Goal: Information Seeking & Learning: Learn about a topic

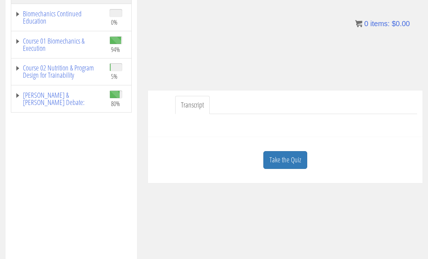
scroll to position [162, 0]
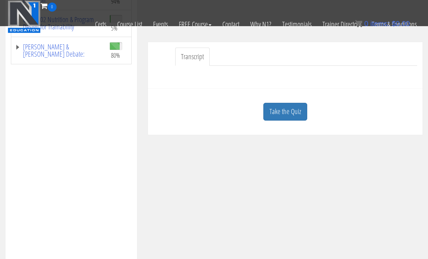
click at [297, 116] on link "Take the Quiz" at bounding box center [285, 112] width 44 height 18
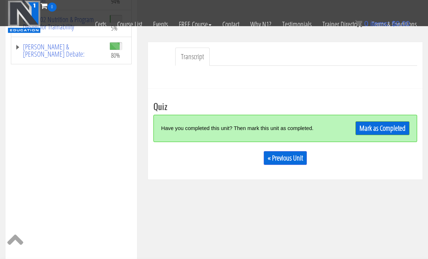
click at [391, 128] on link "Mark as Completed" at bounding box center [383, 128] width 54 height 14
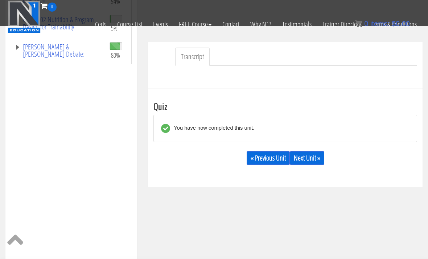
click at [308, 164] on link "Next Unit »" at bounding box center [307, 158] width 34 height 14
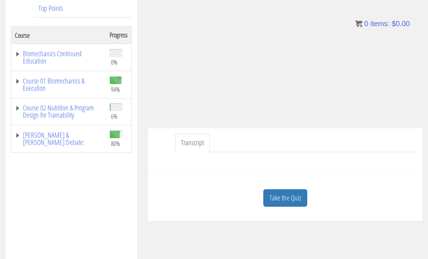
scroll to position [121, 0]
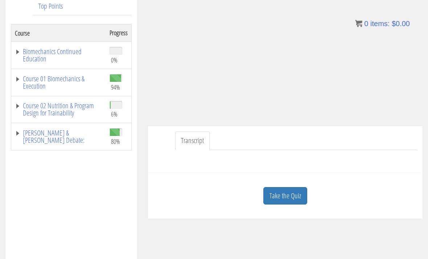
click at [298, 184] on div "Take the Quiz" at bounding box center [285, 196] width 264 height 35
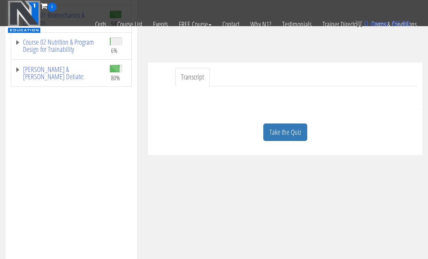
scroll to position [115, 0]
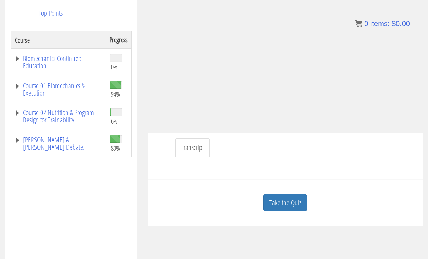
click at [299, 202] on link "Take the Quiz" at bounding box center [285, 203] width 44 height 18
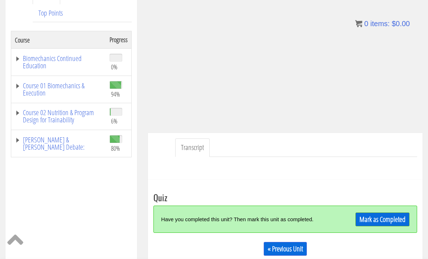
click at [386, 216] on link "Mark as Completed" at bounding box center [383, 219] width 54 height 14
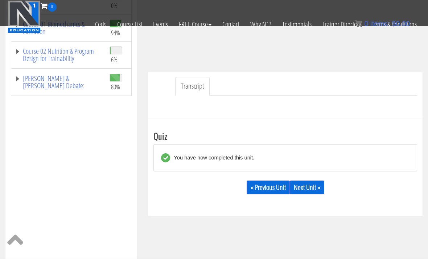
scroll to position [131, 0]
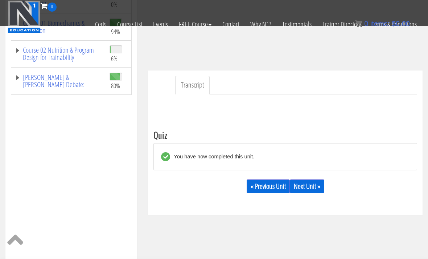
click at [314, 192] on link "Next Unit »" at bounding box center [307, 186] width 34 height 14
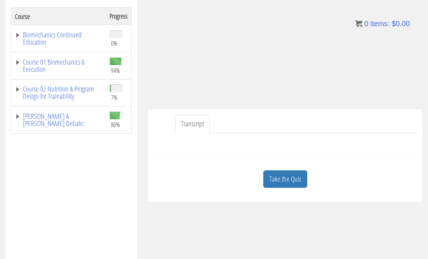
scroll to position [141, 0]
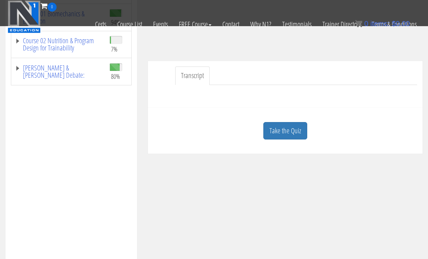
click at [293, 136] on link "Take the Quiz" at bounding box center [285, 131] width 44 height 18
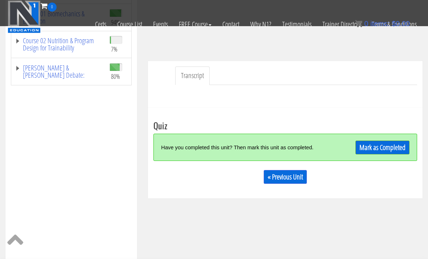
click at [392, 151] on link "Mark as Completed" at bounding box center [383, 147] width 54 height 14
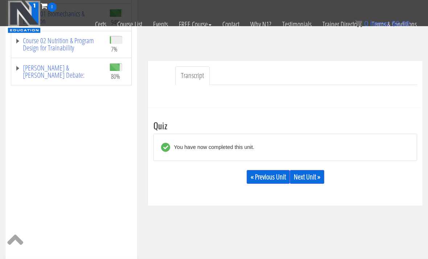
click at [323, 175] on link "Next Unit »" at bounding box center [307, 177] width 34 height 14
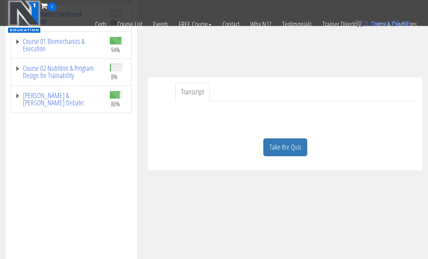
scroll to position [113, 0]
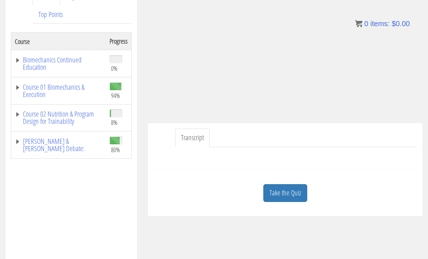
click at [294, 190] on link "Take the Quiz" at bounding box center [285, 193] width 44 height 18
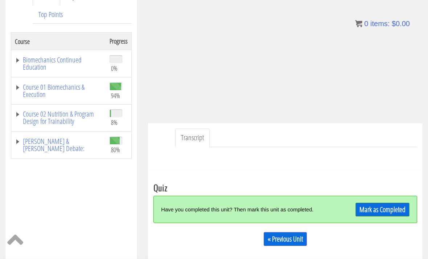
click at [392, 209] on link "Mark as Completed" at bounding box center [383, 209] width 54 height 14
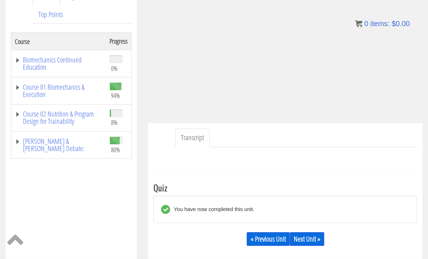
click at [303, 233] on link "Next Unit »" at bounding box center [307, 239] width 34 height 14
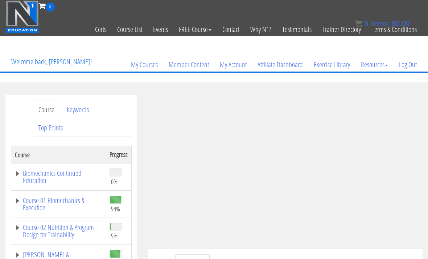
click at [37, 172] on link "Biomechanics Continued Education" at bounding box center [58, 176] width 87 height 15
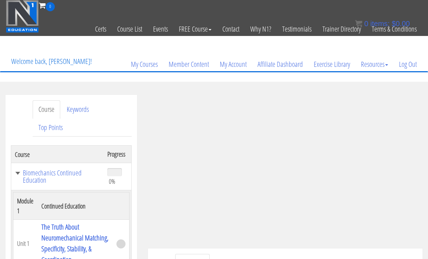
scroll to position [17, 0]
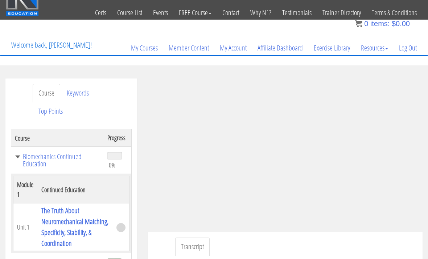
click at [42, 164] on link "Biomechanics Continued Education" at bounding box center [57, 160] width 85 height 15
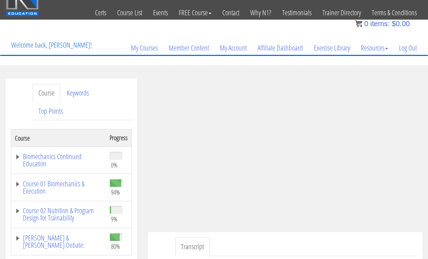
click at [56, 155] on link "Biomechanics Continued Education" at bounding box center [58, 160] width 87 height 15
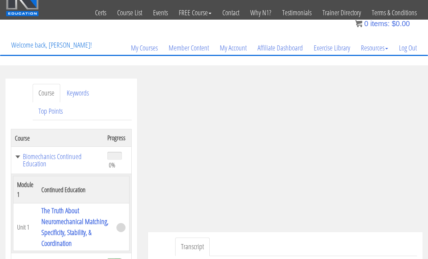
click at [47, 159] on link "Biomechanics Continued Education" at bounding box center [57, 160] width 85 height 15
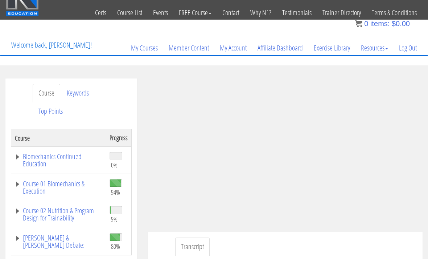
click at [47, 164] on link "Biomechanics Continued Education" at bounding box center [58, 160] width 87 height 15
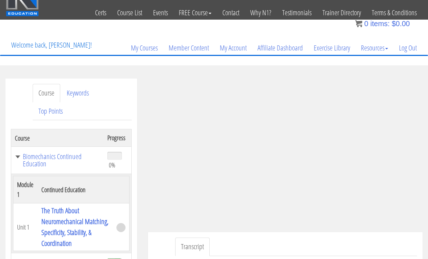
click at [41, 159] on link "Biomechanics Continued Education" at bounding box center [57, 160] width 85 height 15
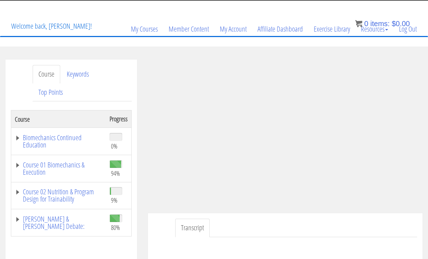
scroll to position [35, 0]
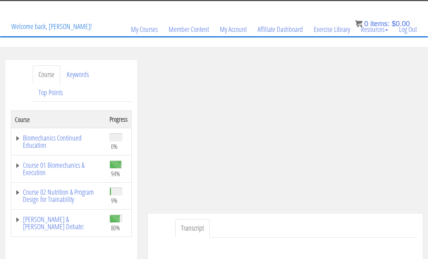
click at [48, 147] on link "Biomechanics Continued Education" at bounding box center [58, 141] width 87 height 15
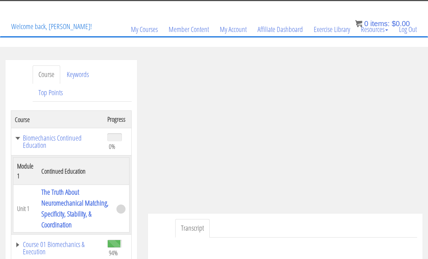
click at [70, 214] on link "The Truth About Neuromechanical Matching, Specificity, Stability, & Coordination" at bounding box center [74, 208] width 67 height 42
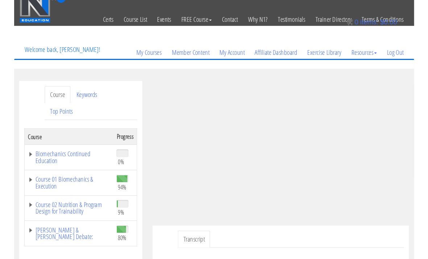
scroll to position [20, 0]
